Goal: Navigation & Orientation: Find specific page/section

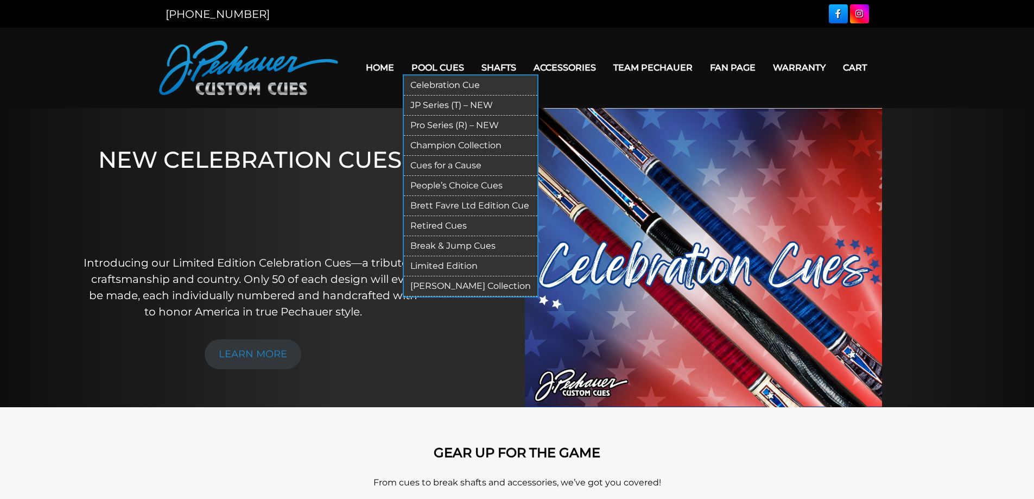
click at [452, 123] on link "Pro Series (R) – NEW" at bounding box center [470, 126] width 133 height 20
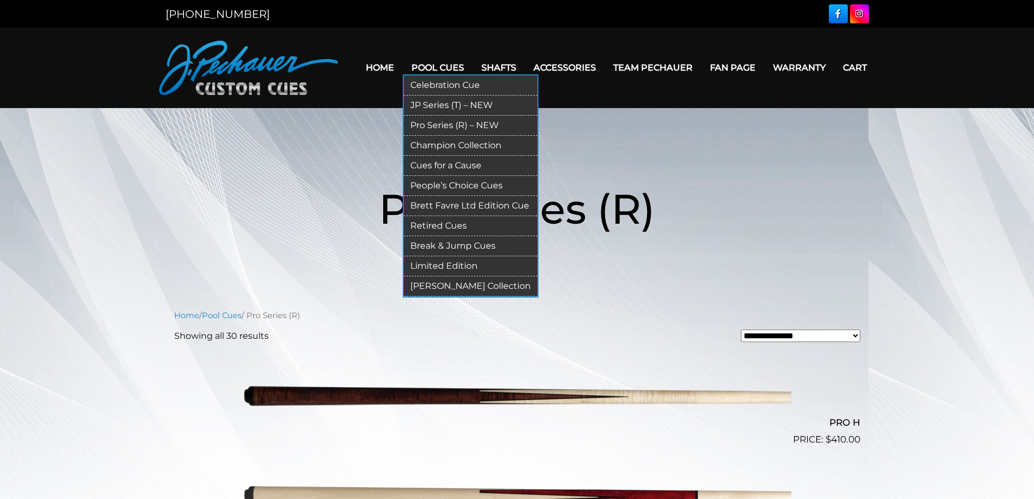
click at [458, 264] on link "Limited Edition" at bounding box center [470, 266] width 133 height 20
